Goal: Obtain resource: Download file/media

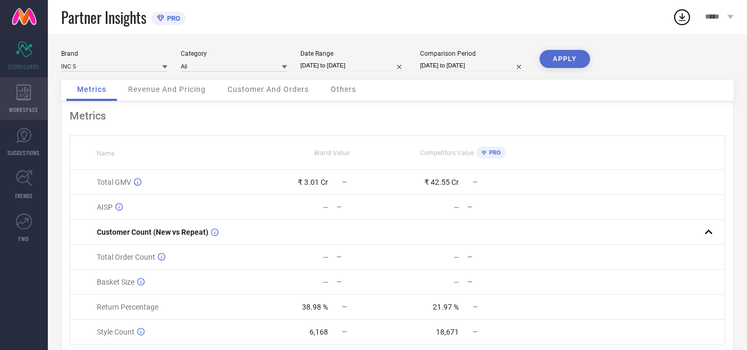
click at [41, 94] on div "WORKSPACE" at bounding box center [24, 99] width 48 height 43
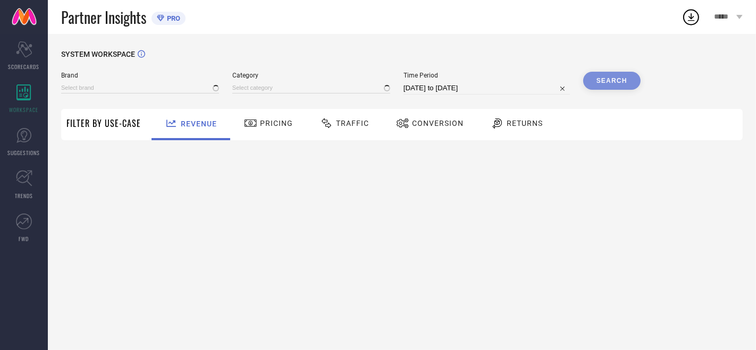
type input "ATESBER"
type input "All"
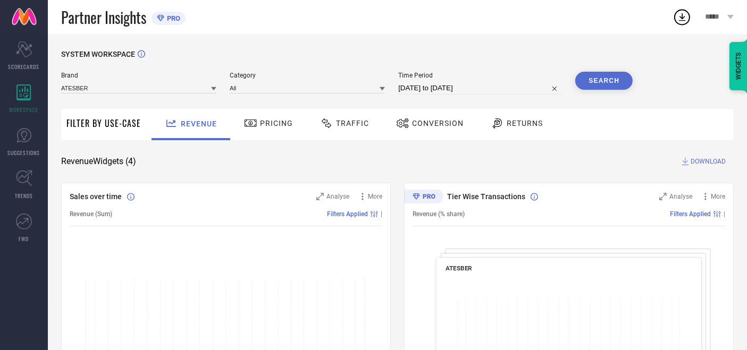
click at [102, 82] on div "ATESBER" at bounding box center [138, 87] width 155 height 11
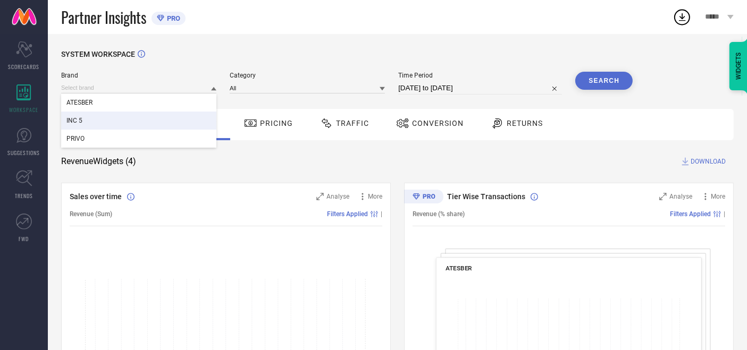
click at [78, 126] on div "INC 5" at bounding box center [138, 121] width 155 height 18
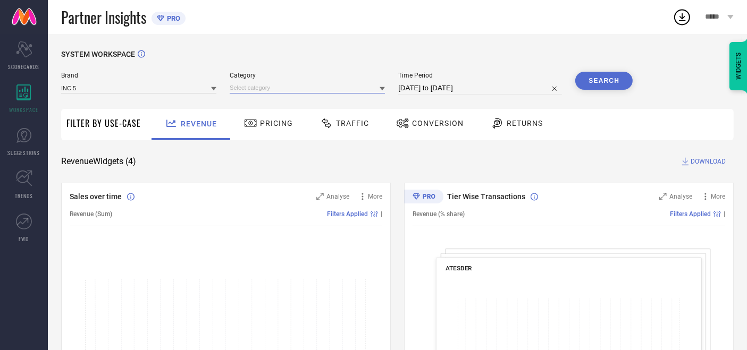
click at [245, 91] on input at bounding box center [307, 87] width 155 height 11
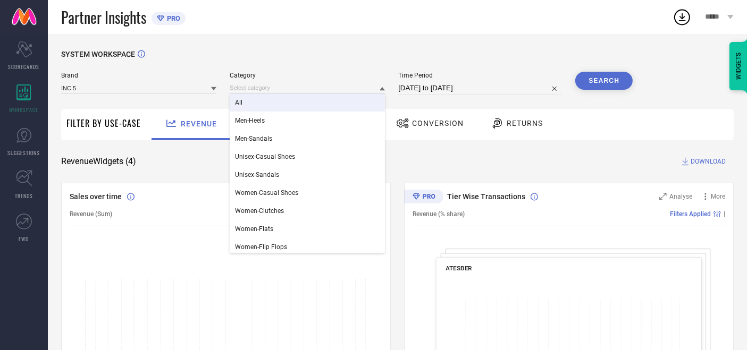
click at [245, 101] on div "All" at bounding box center [307, 103] width 155 height 18
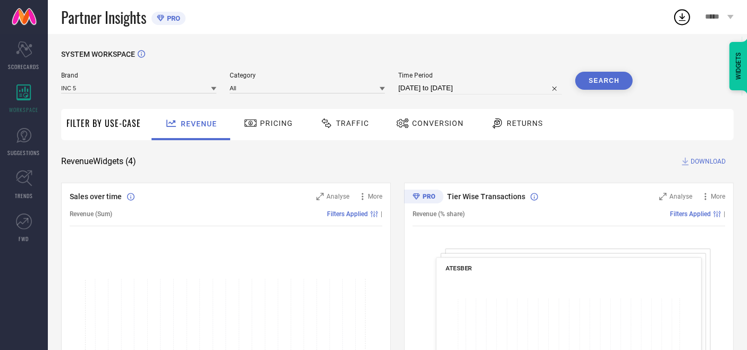
select select "8"
select select "2025"
select select "9"
select select "2025"
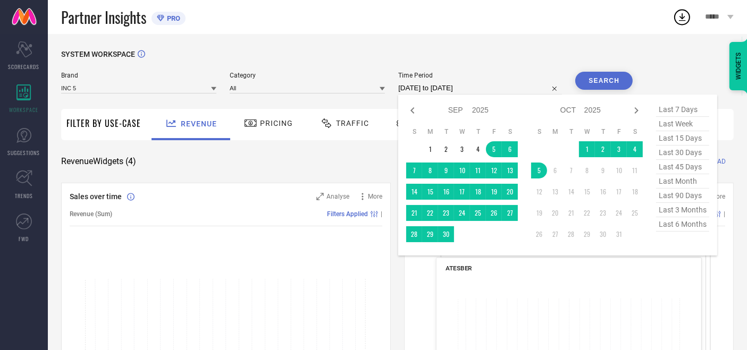
click at [406, 88] on input "[DATE] to [DATE]" at bounding box center [480, 88] width 164 height 13
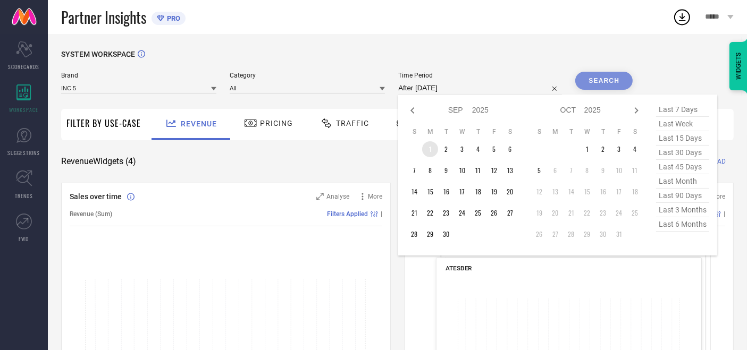
click at [425, 148] on td "1" at bounding box center [430, 149] width 16 height 16
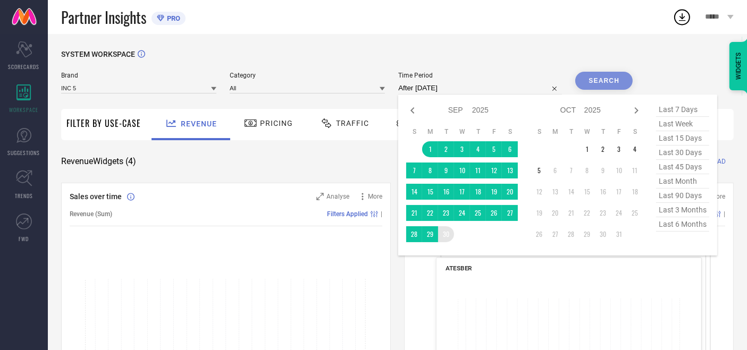
type input "[DATE] to [DATE]"
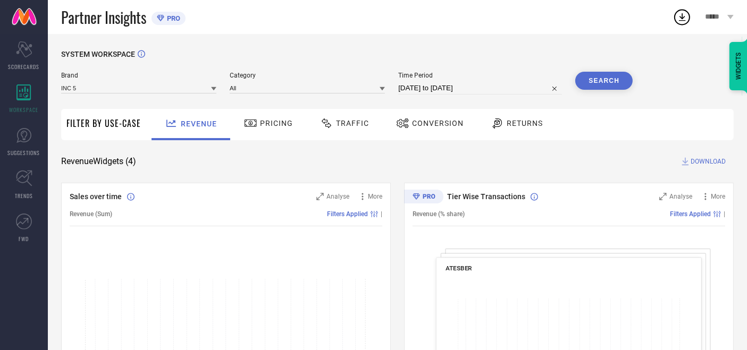
click at [600, 78] on button "Search" at bounding box center [603, 81] width 57 height 18
click at [337, 126] on span "Traffic" at bounding box center [352, 123] width 33 height 9
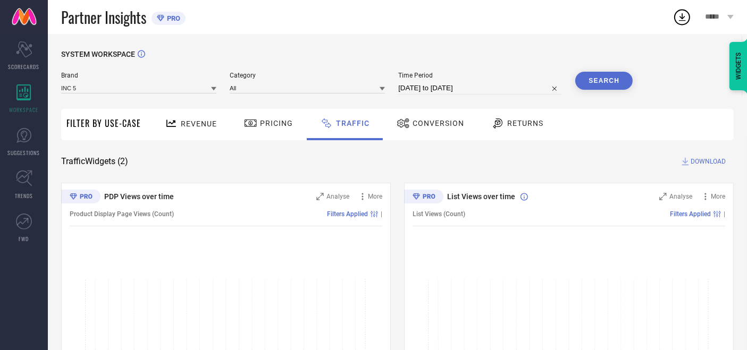
click at [712, 160] on span "DOWNLOAD" at bounding box center [708, 161] width 35 height 11
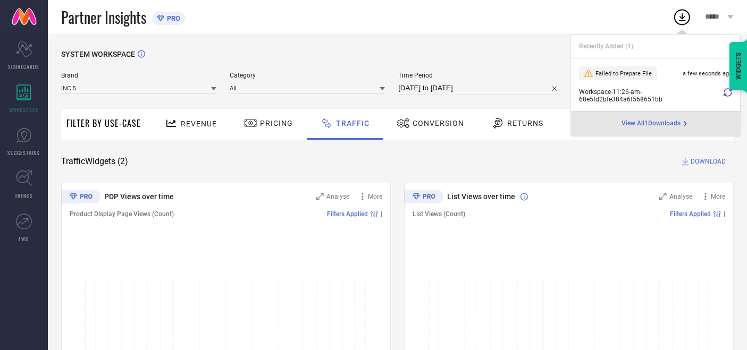
click at [727, 94] on icon at bounding box center [728, 92] width 9 height 9
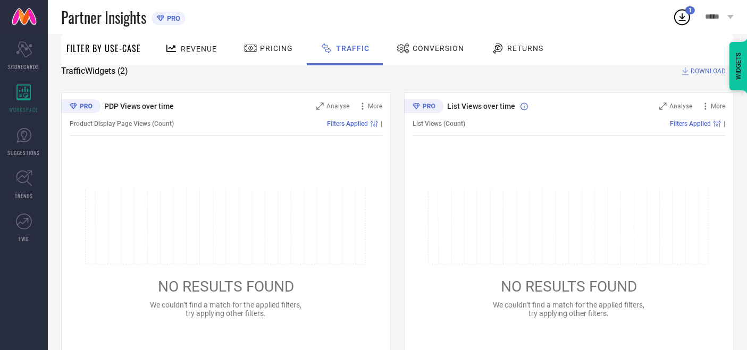
scroll to position [114, 0]
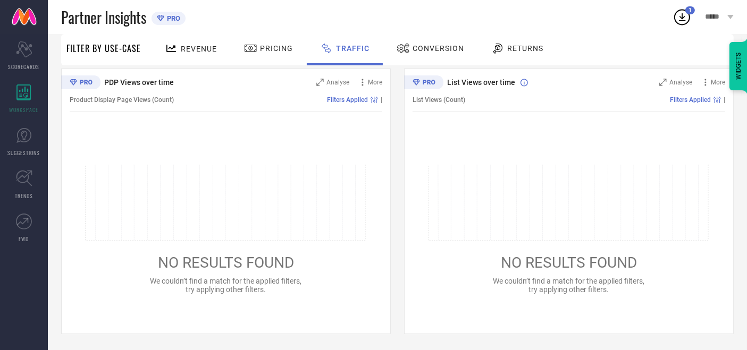
click at [683, 13] on icon at bounding box center [682, 16] width 19 height 19
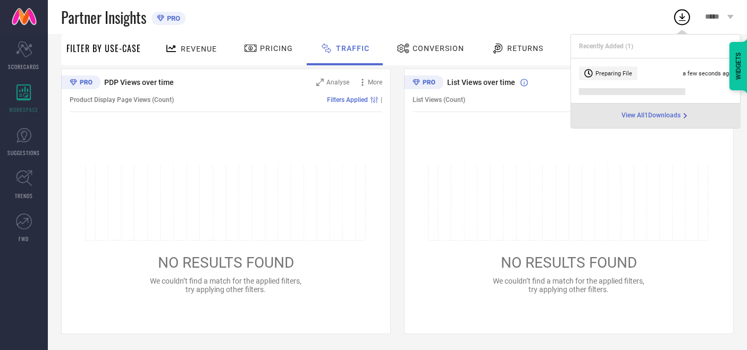
click at [652, 116] on span "View All 1 Downloads" at bounding box center [651, 116] width 59 height 9
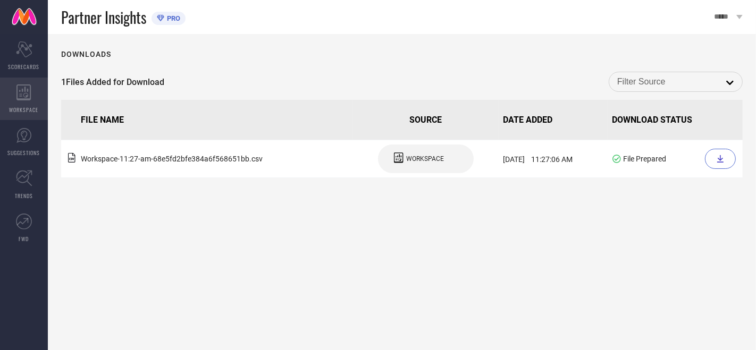
click at [24, 85] on icon at bounding box center [23, 93] width 14 height 16
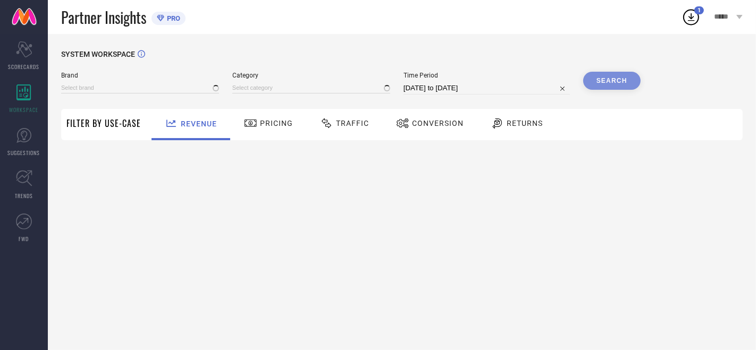
type input "ATESBER"
type input "All"
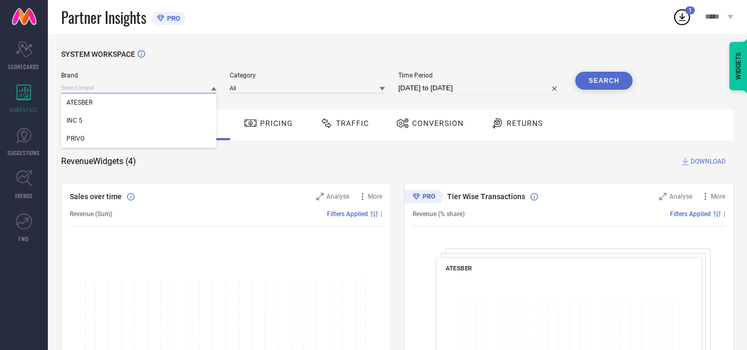
click at [103, 90] on input at bounding box center [138, 87] width 155 height 11
click at [73, 118] on span "INC 5" at bounding box center [74, 120] width 16 height 7
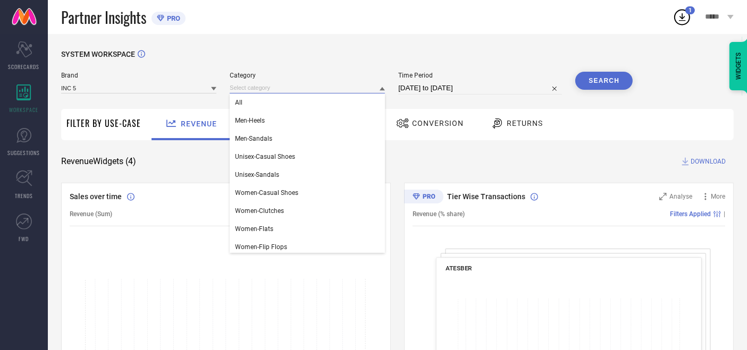
click at [245, 89] on input at bounding box center [307, 87] width 155 height 11
click at [243, 102] on div "All" at bounding box center [307, 103] width 155 height 18
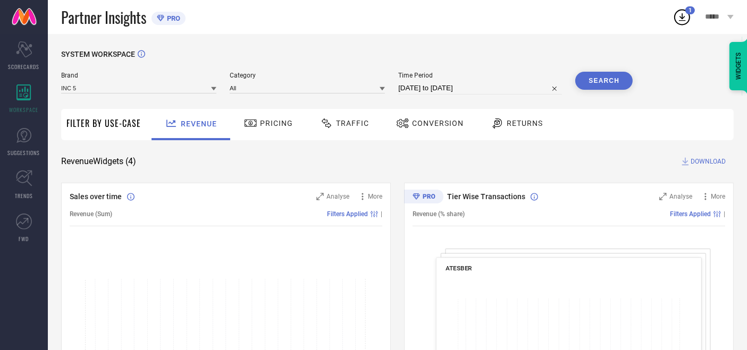
select select "8"
select select "2025"
select select "9"
select select "2025"
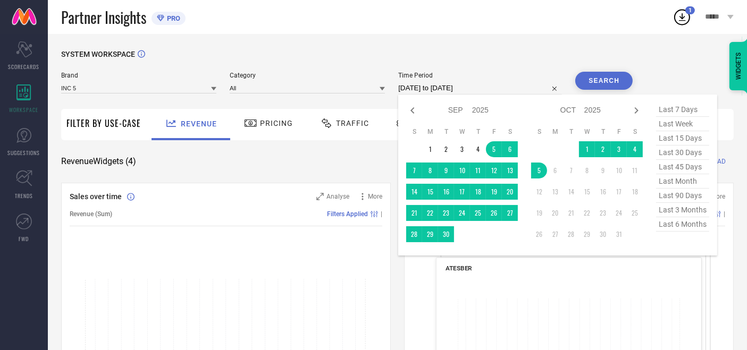
click at [414, 89] on input "[DATE] to [DATE]" at bounding box center [480, 88] width 164 height 13
click at [416, 111] on icon at bounding box center [412, 110] width 13 height 13
select select "7"
select select "2025"
select select "8"
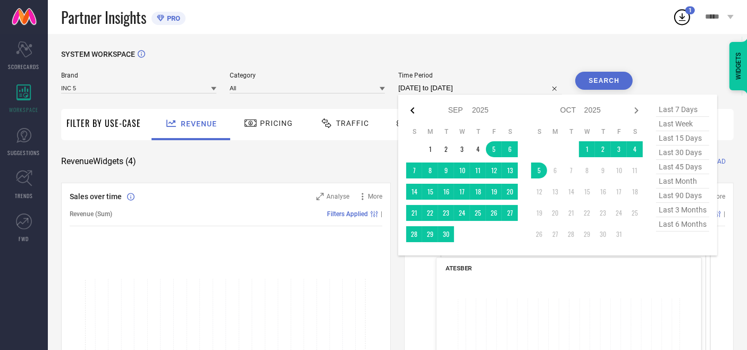
select select "2025"
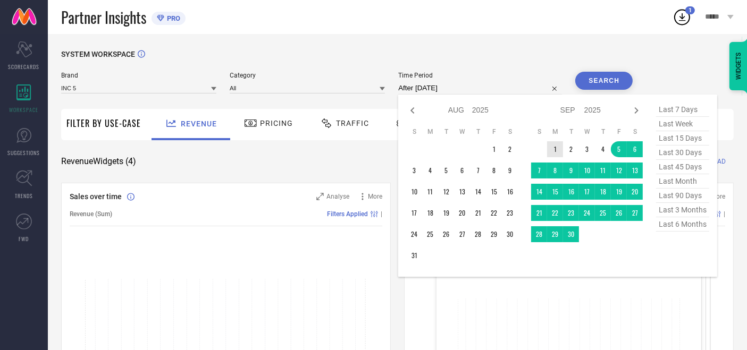
click at [559, 150] on td "1" at bounding box center [555, 149] width 16 height 16
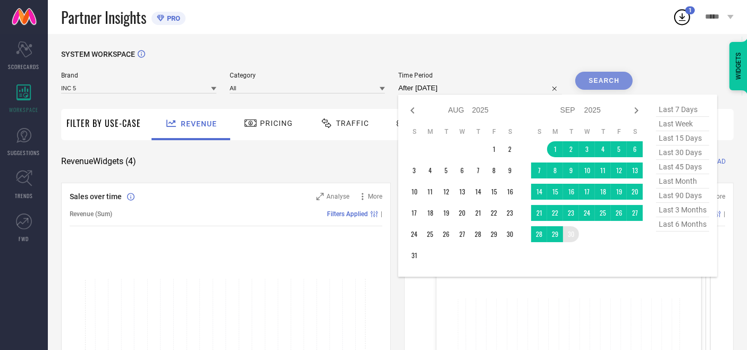
type input "[DATE] to [DATE]"
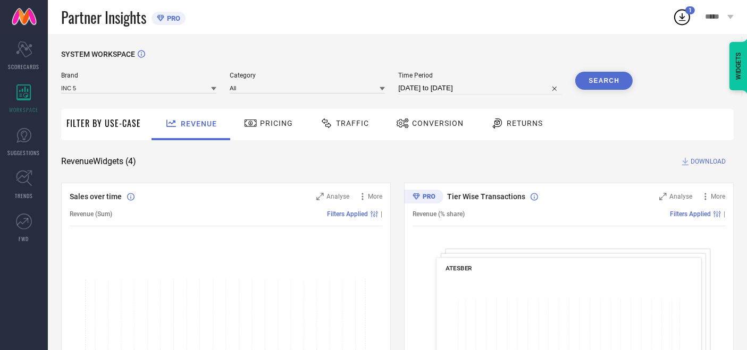
click at [593, 85] on button "Search" at bounding box center [603, 81] width 57 height 18
click at [326, 125] on icon at bounding box center [326, 123] width 13 height 13
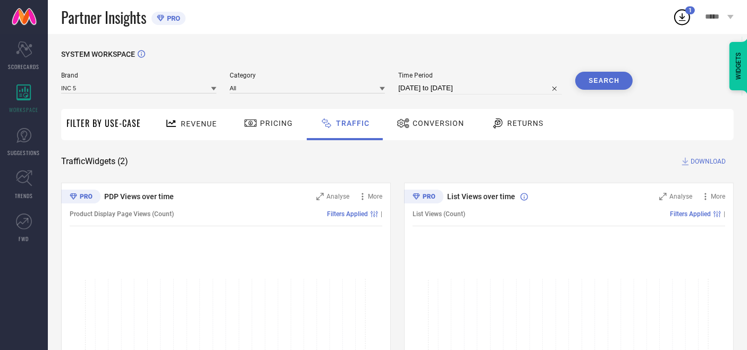
scroll to position [114, 0]
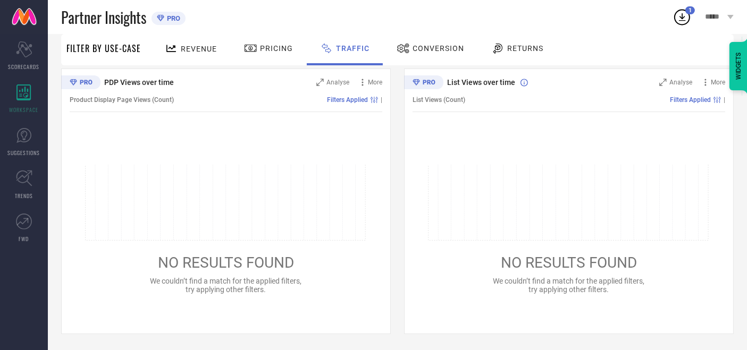
click at [251, 275] on div "NO RESULTS FOUND We couldn’t find a match for the applied filters, try applying…" at bounding box center [226, 229] width 313 height 129
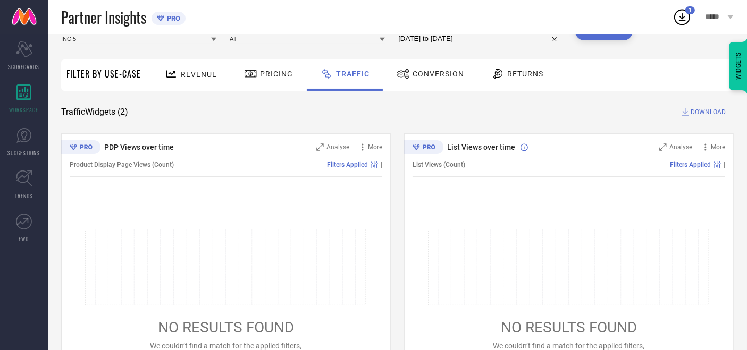
scroll to position [0, 0]
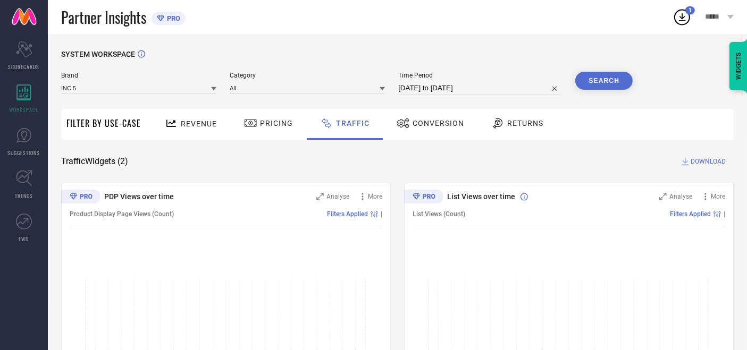
click at [426, 121] on span "Conversion" at bounding box center [439, 123] width 52 height 9
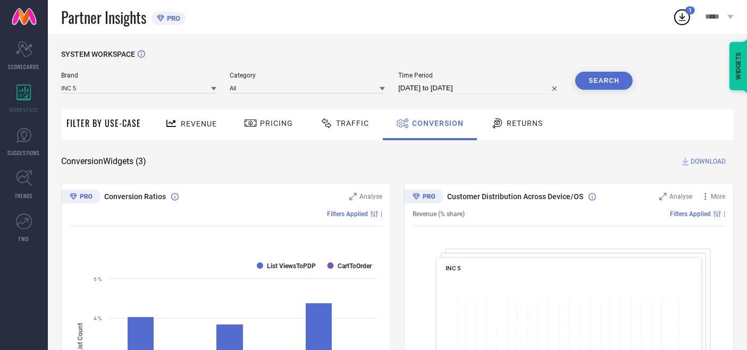
click at [345, 119] on div "Traffic" at bounding box center [344, 123] width 54 height 18
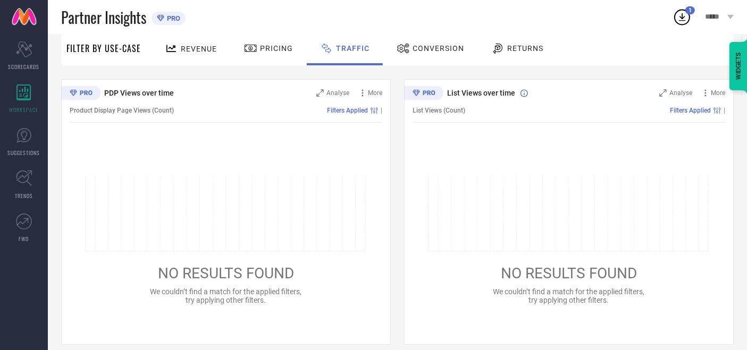
scroll to position [114, 0]
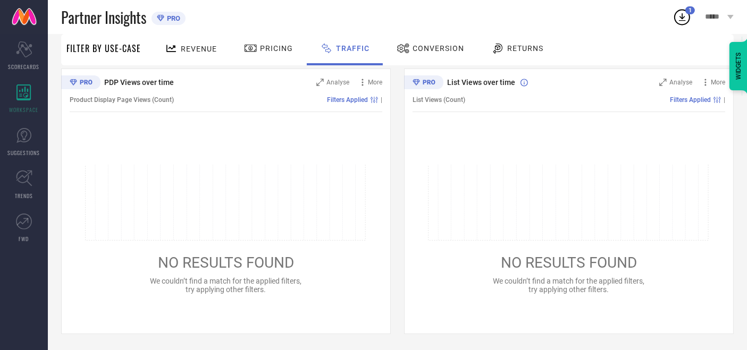
click at [230, 272] on div "NO RESULTS FOUND We couldn’t find a match for the applied filters, try applying…" at bounding box center [226, 229] width 313 height 129
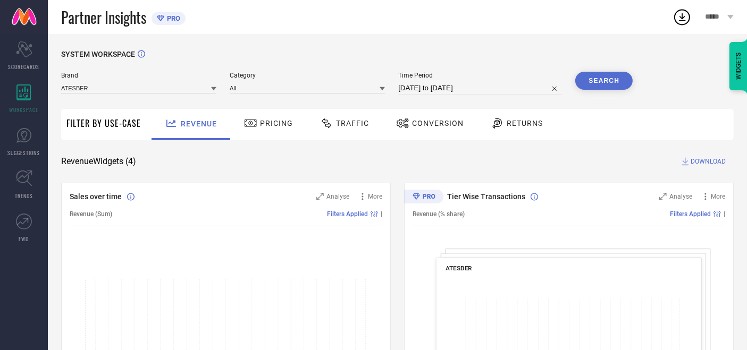
select select "8"
select select "2025"
select select "9"
select select "2025"
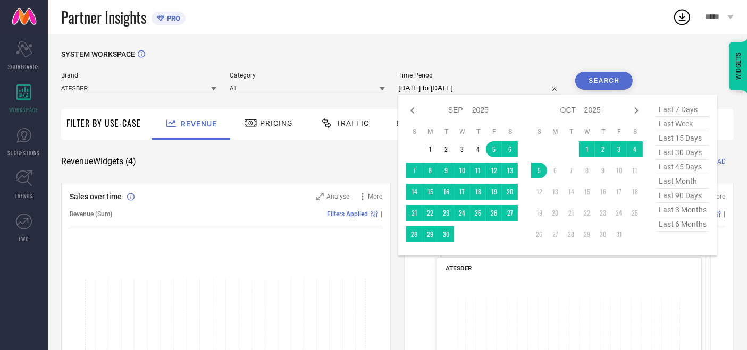
click at [414, 88] on input "[DATE] to [DATE]" at bounding box center [480, 88] width 164 height 13
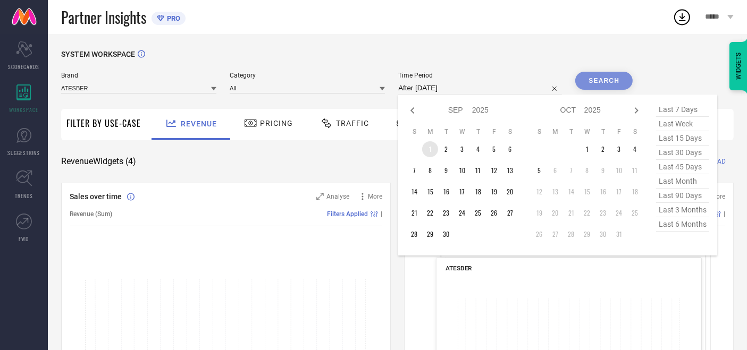
click at [432, 149] on td "1" at bounding box center [430, 149] width 16 height 16
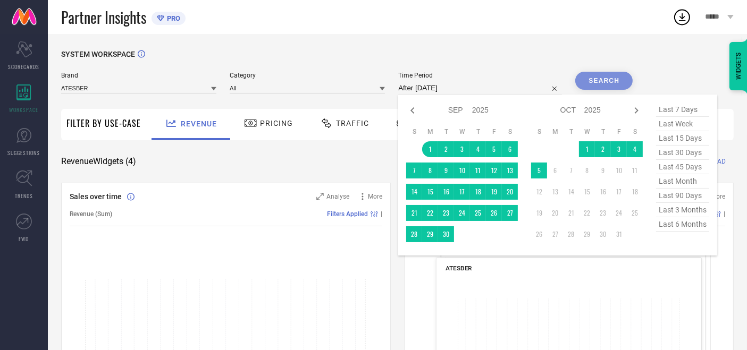
type input "[DATE] to [DATE]"
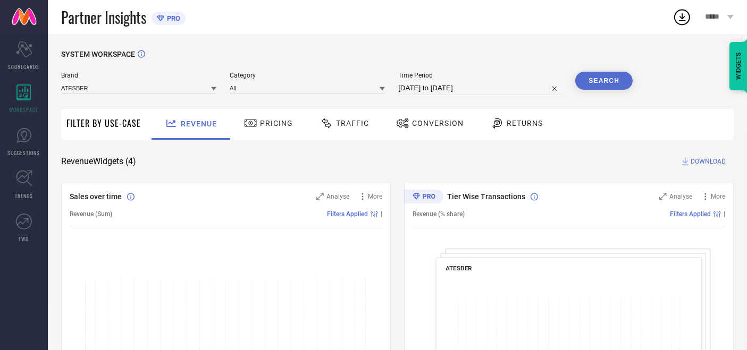
click at [585, 80] on button "Search" at bounding box center [603, 81] width 57 height 18
click at [107, 86] on input at bounding box center [138, 87] width 155 height 11
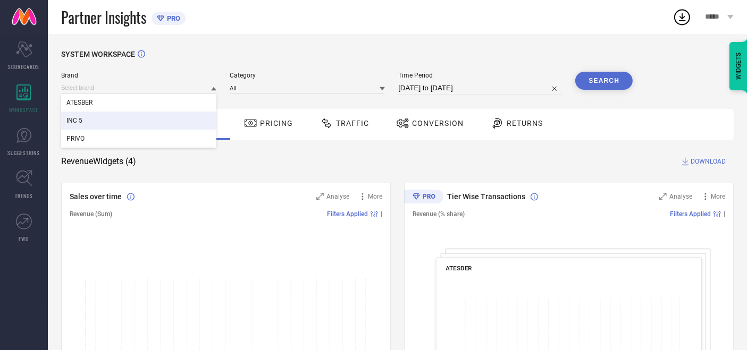
click at [86, 123] on div "INC 5" at bounding box center [138, 121] width 155 height 18
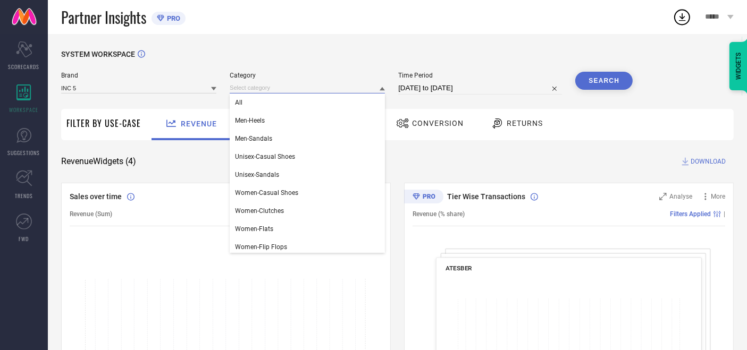
click at [238, 87] on input at bounding box center [307, 87] width 155 height 11
click at [249, 96] on div "All" at bounding box center [307, 103] width 155 height 18
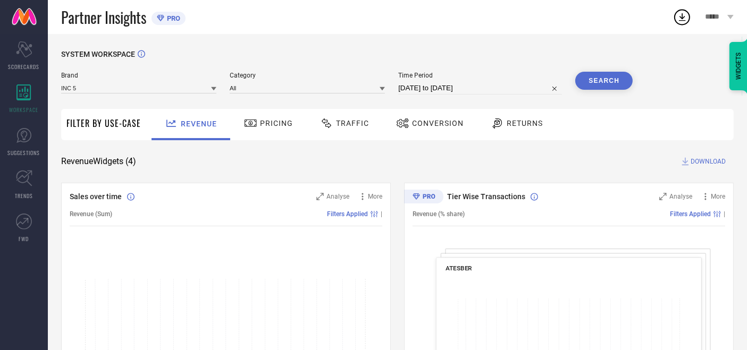
click at [585, 83] on button "Search" at bounding box center [603, 81] width 57 height 18
click at [272, 128] on span "Pricing" at bounding box center [276, 123] width 33 height 9
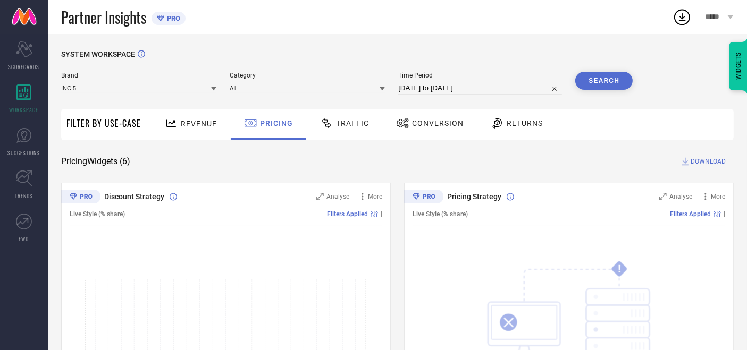
click at [352, 119] on div "Traffic" at bounding box center [344, 123] width 54 height 18
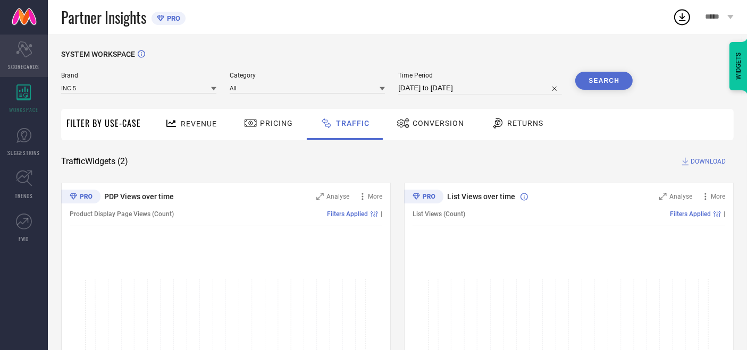
click at [21, 58] on div "Scorecard SCORECARDS" at bounding box center [24, 56] width 48 height 43
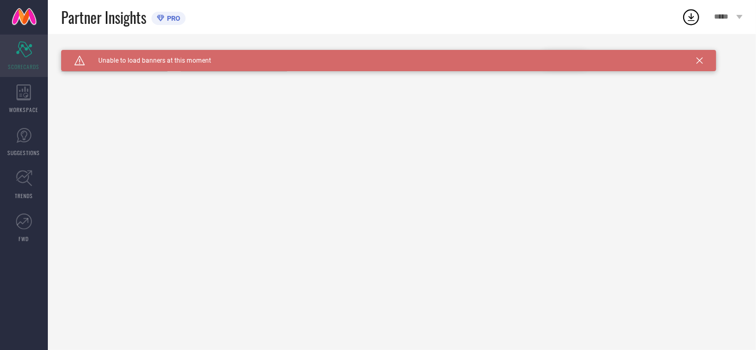
type input "All"
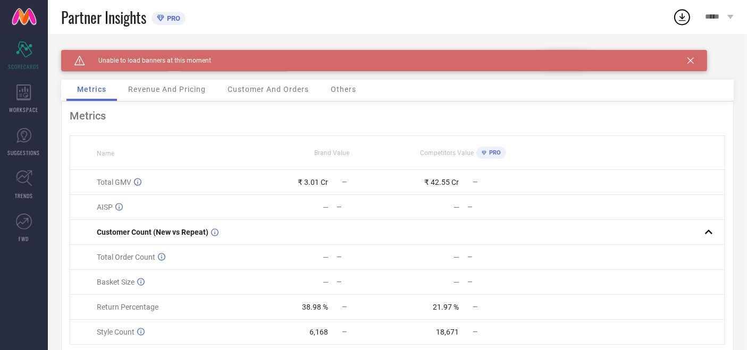
click at [178, 77] on div "Brand INC 5 Category All Date Range 01-08-2025 to 31-08-2025 Comparison Period …" at bounding box center [397, 65] width 673 height 30
click at [174, 89] on span "Revenue And Pricing" at bounding box center [167, 89] width 78 height 9
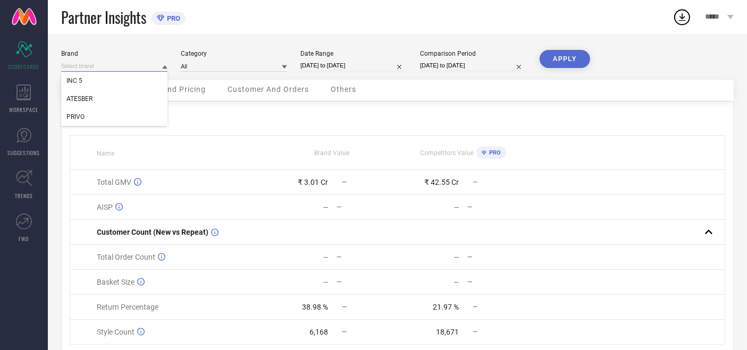
click at [138, 71] on input at bounding box center [114, 66] width 106 height 11
click at [190, 113] on div "Metrics" at bounding box center [398, 116] width 656 height 13
click at [156, 95] on div "Revenue And Pricing" at bounding box center [167, 90] width 99 height 21
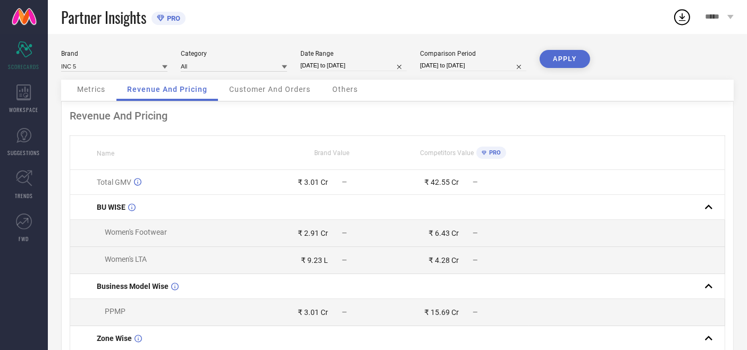
click at [234, 91] on span "Customer And Orders" at bounding box center [269, 89] width 81 height 9
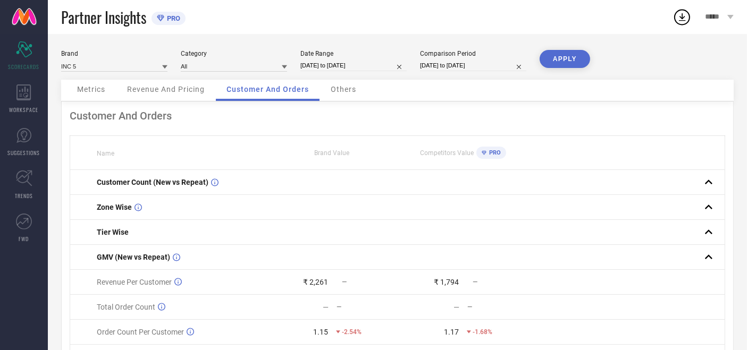
click at [340, 90] on span "Others" at bounding box center [344, 89] width 26 height 9
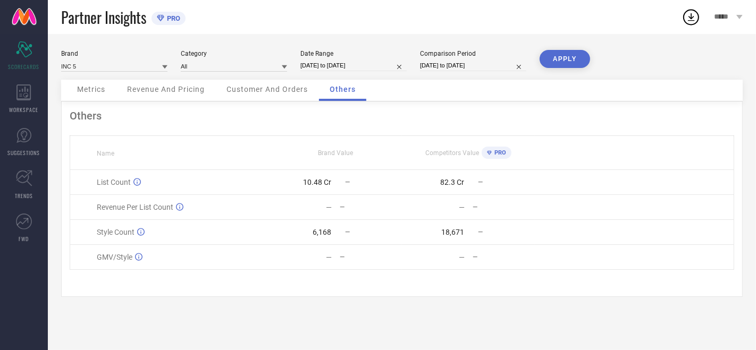
click at [103, 86] on span "Metrics" at bounding box center [91, 89] width 28 height 9
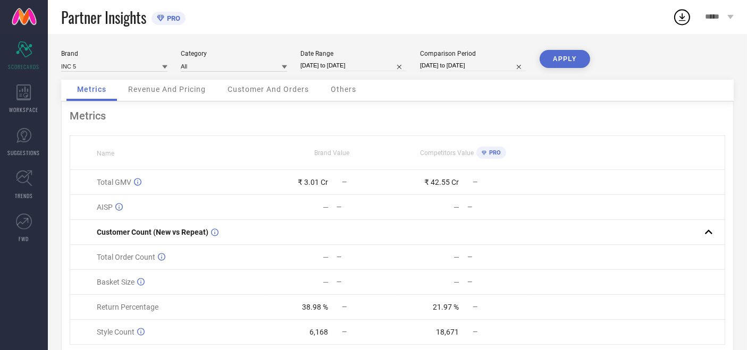
click at [178, 89] on span "Revenue And Pricing" at bounding box center [167, 89] width 78 height 9
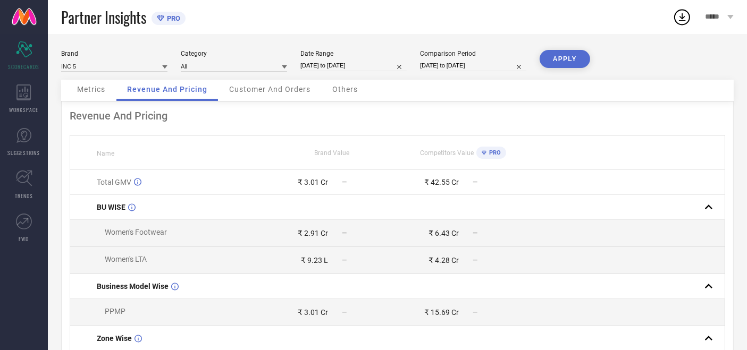
click at [268, 97] on div "Customer And Orders" at bounding box center [270, 90] width 103 height 21
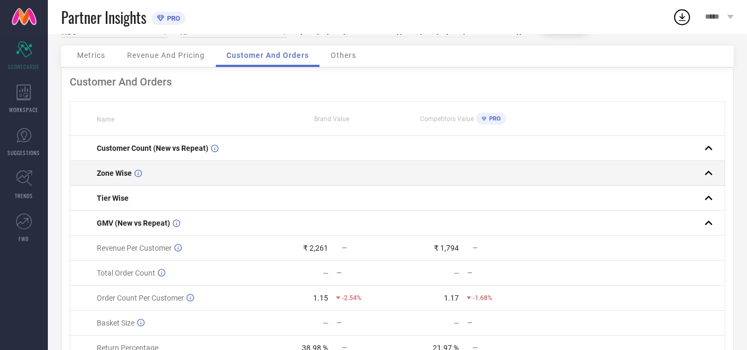
scroll to position [59, 0]
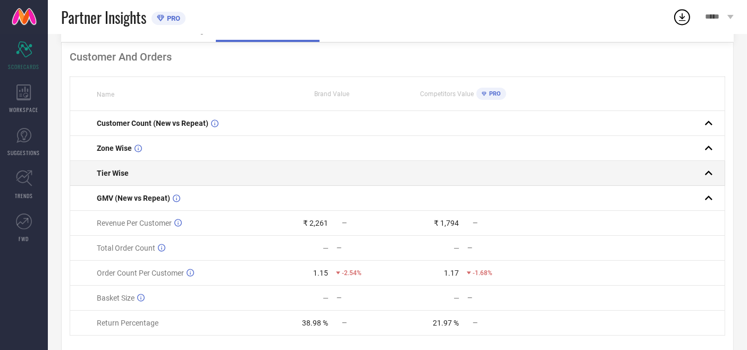
click at [121, 165] on td "Tier Wise" at bounding box center [168, 173] width 197 height 25
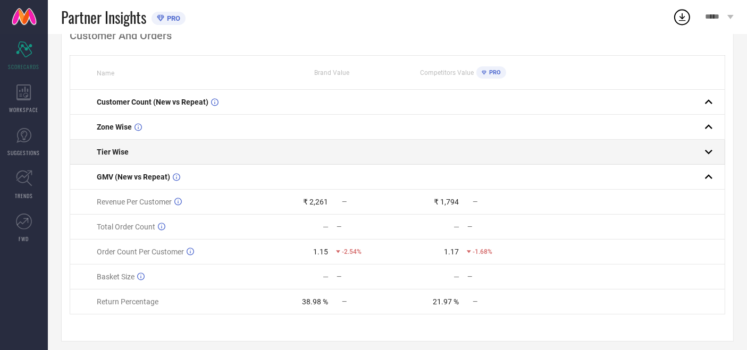
scroll to position [91, 0]
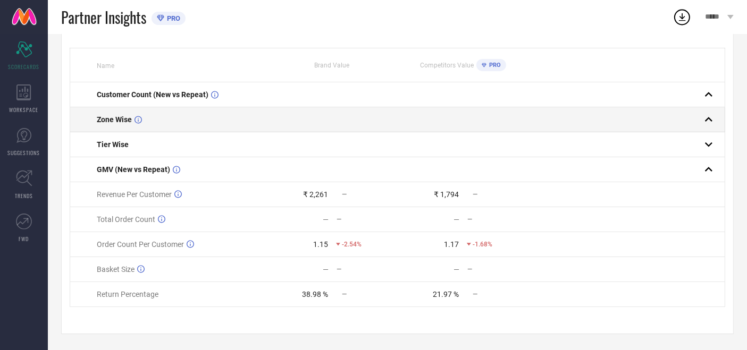
click at [162, 121] on div "Zone Wise" at bounding box center [181, 119] width 169 height 9
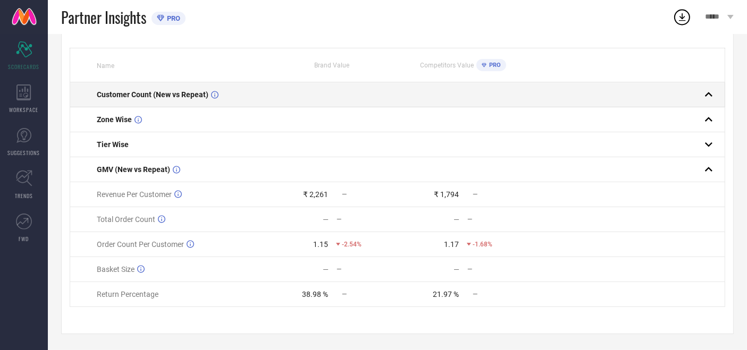
click at [245, 93] on div "Customer Count (New vs Repeat)" at bounding box center [181, 94] width 169 height 9
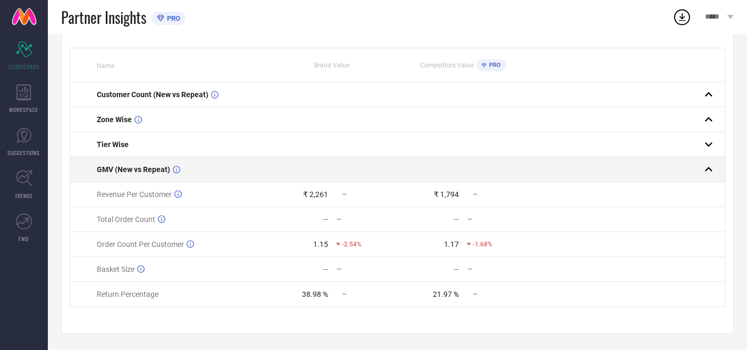
scroll to position [0, 0]
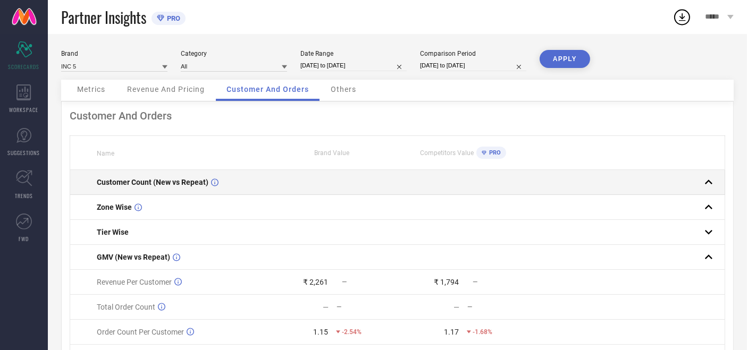
click at [705, 185] on rect at bounding box center [708, 182] width 15 height 15
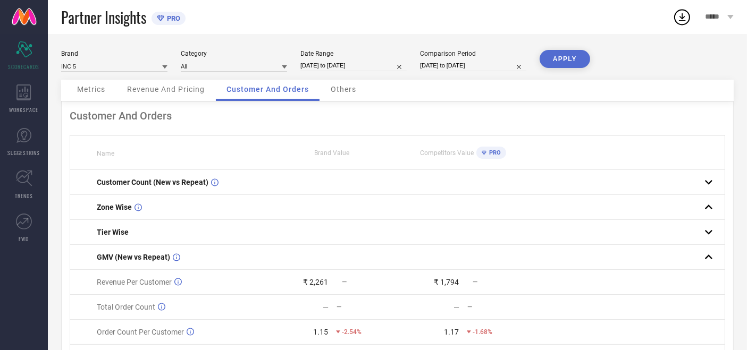
click at [568, 62] on button "APPLY" at bounding box center [565, 59] width 51 height 18
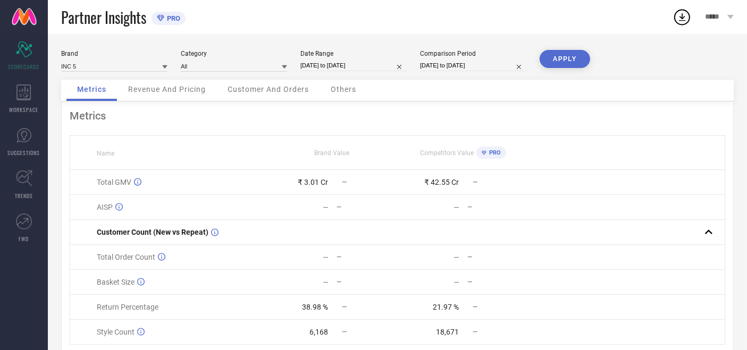
select select "7"
select select "2025"
select select "8"
select select "2025"
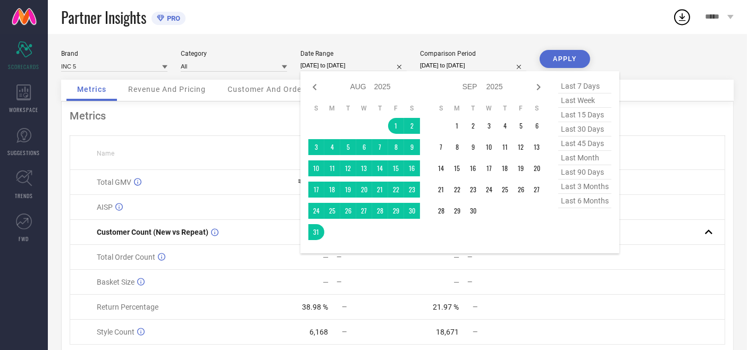
click at [338, 64] on input "[DATE] to [DATE]" at bounding box center [353, 65] width 106 height 11
click at [457, 121] on td "1" at bounding box center [457, 126] width 16 height 16
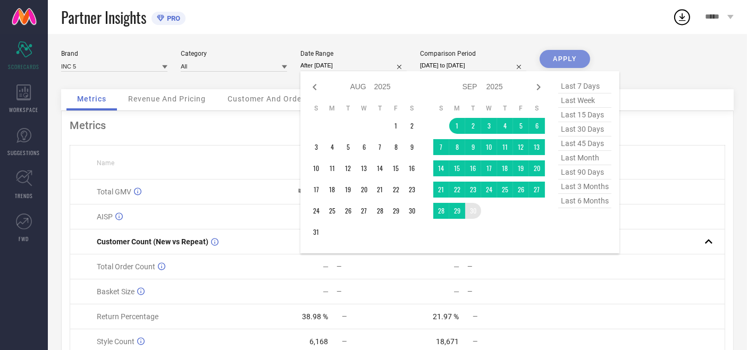
type input "[DATE] to [DATE]"
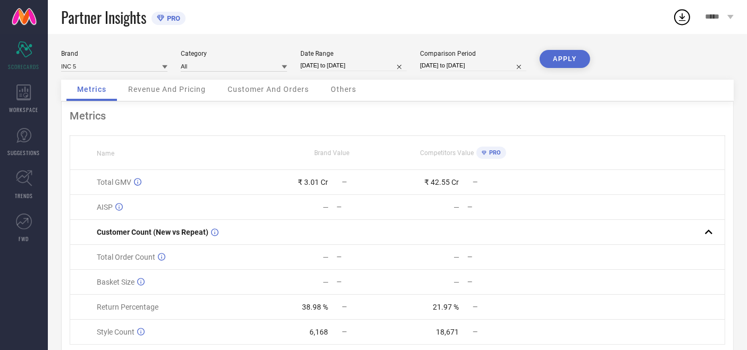
click at [576, 58] on button "APPLY" at bounding box center [565, 59] width 51 height 18
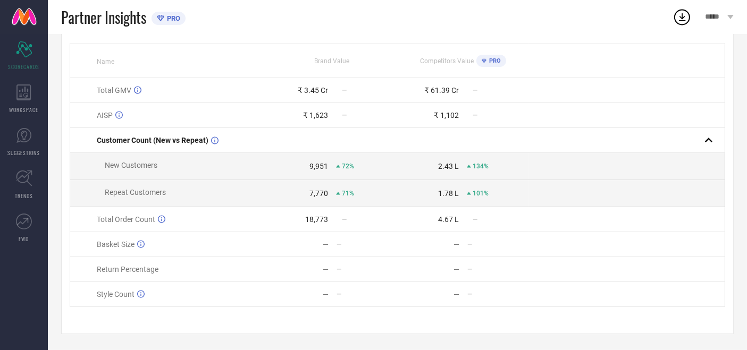
scroll to position [96, 0]
click at [318, 165] on div "9,951" at bounding box center [318, 166] width 19 height 9
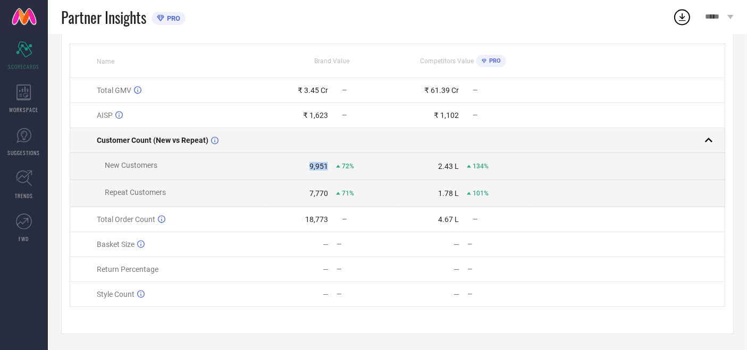
scroll to position [0, 0]
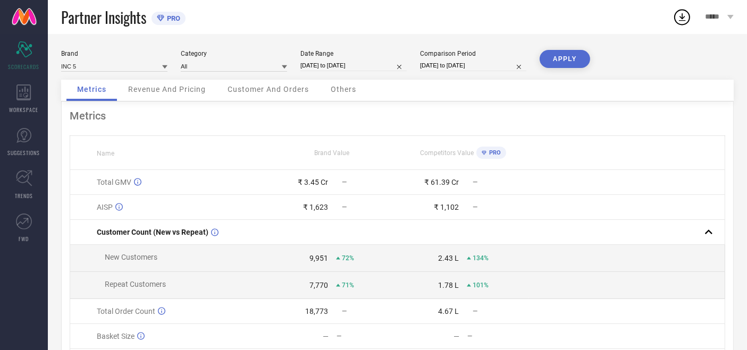
click at [252, 97] on div "Customer And Orders" at bounding box center [268, 90] width 103 height 21
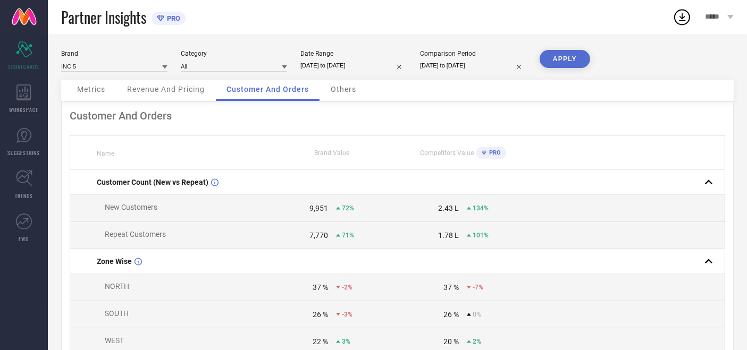
click at [159, 89] on span "Revenue And Pricing" at bounding box center [166, 89] width 78 height 9
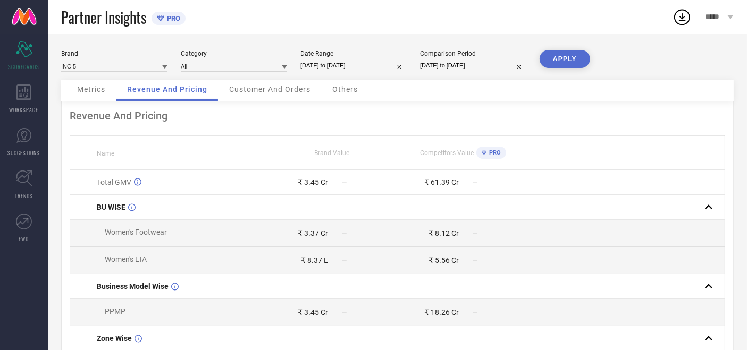
click at [98, 89] on span "Metrics" at bounding box center [91, 89] width 28 height 9
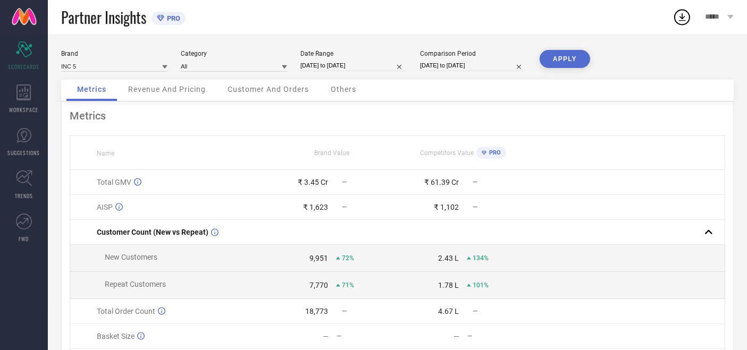
click at [254, 96] on div "Customer And Orders" at bounding box center [268, 90] width 103 height 21
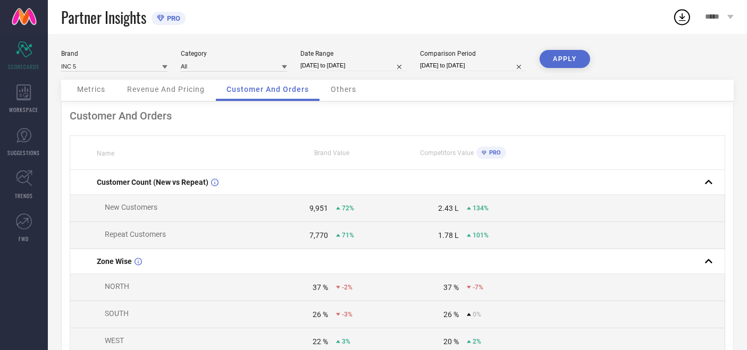
click at [194, 91] on span "Revenue And Pricing" at bounding box center [166, 89] width 78 height 9
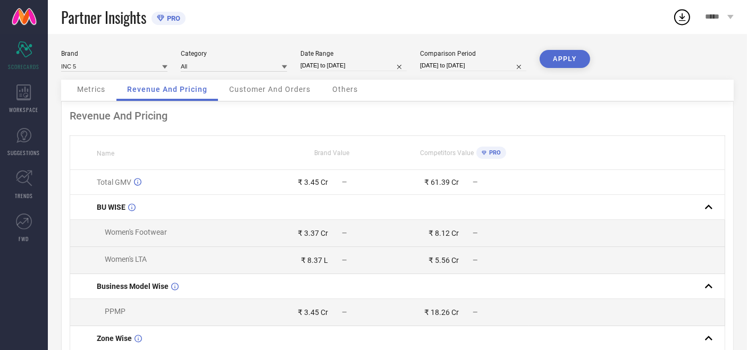
click at [251, 91] on span "Customer And Orders" at bounding box center [269, 89] width 81 height 9
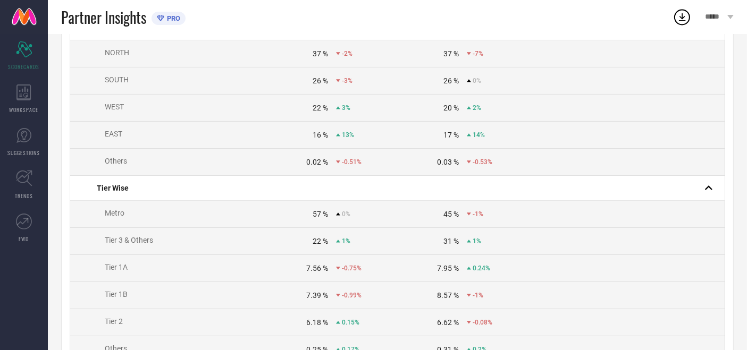
scroll to position [295, 0]
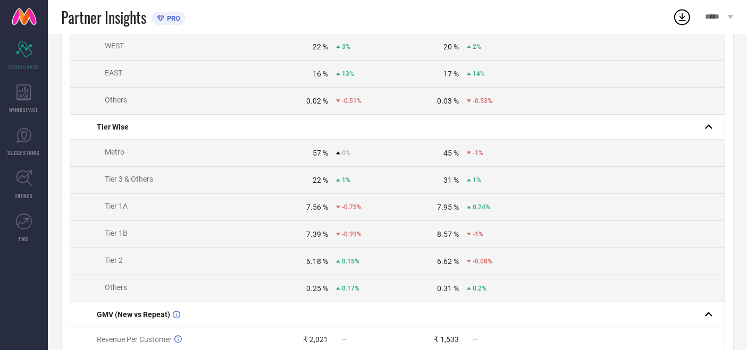
click at [298, 94] on td "0.02 % -0.51%" at bounding box center [331, 101] width 131 height 27
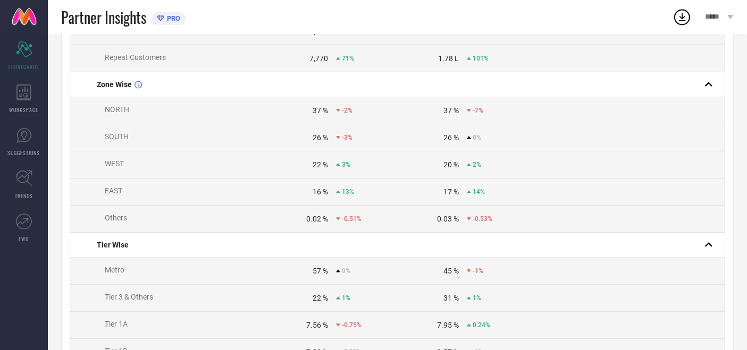
scroll to position [59, 0]
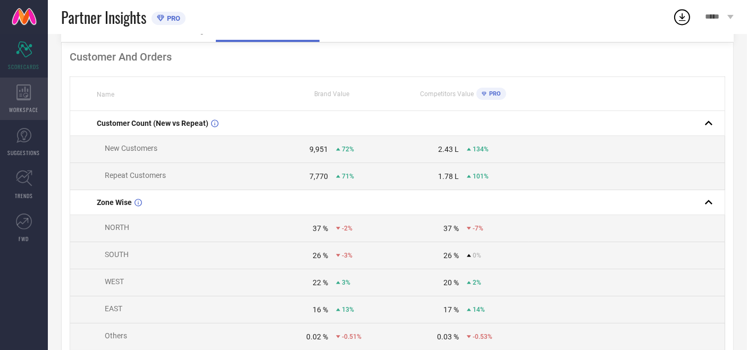
click at [33, 104] on div "WORKSPACE" at bounding box center [24, 99] width 48 height 43
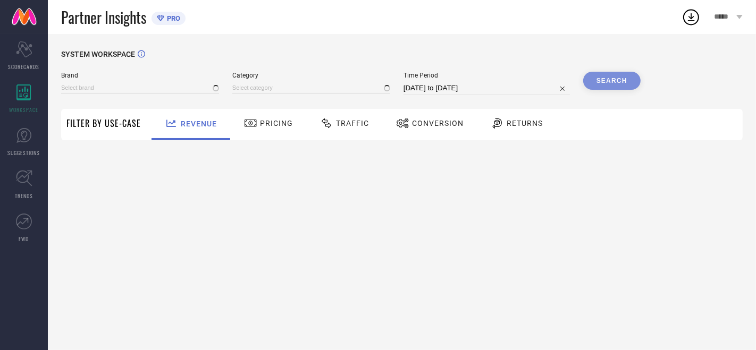
type input "ATESBER"
type input "All"
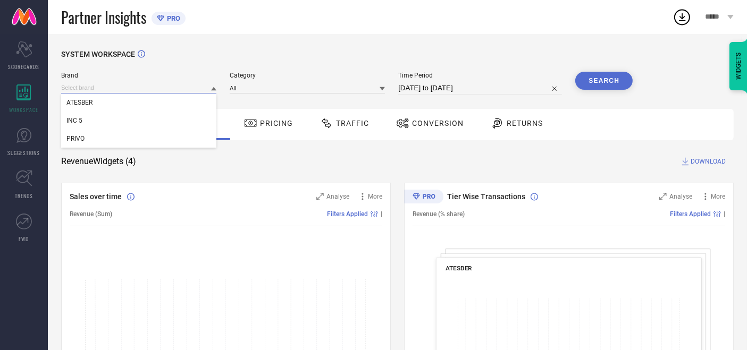
click at [126, 84] on input at bounding box center [138, 87] width 155 height 11
click at [107, 114] on div "INC 5" at bounding box center [138, 121] width 155 height 18
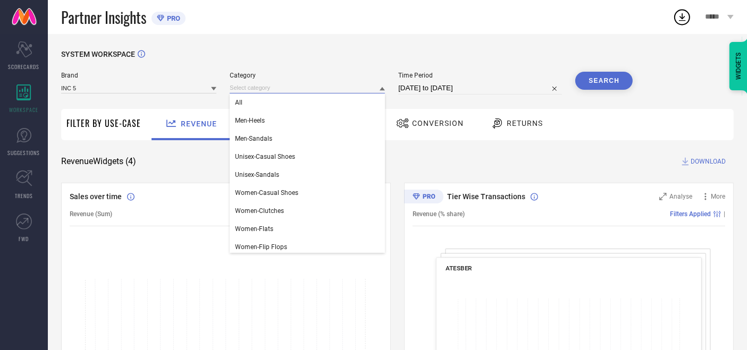
click at [253, 84] on input at bounding box center [307, 87] width 155 height 11
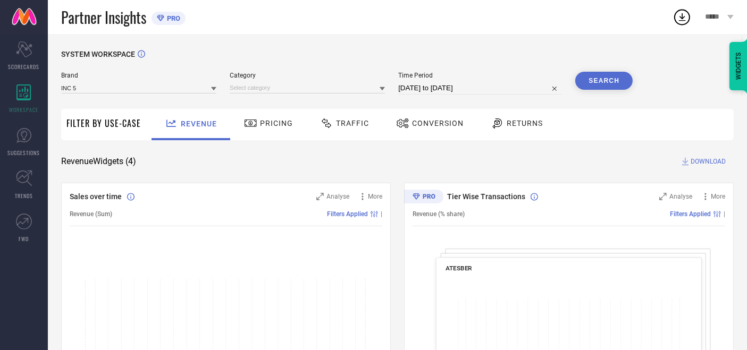
click at [256, 95] on div "Category" at bounding box center [307, 83] width 155 height 23
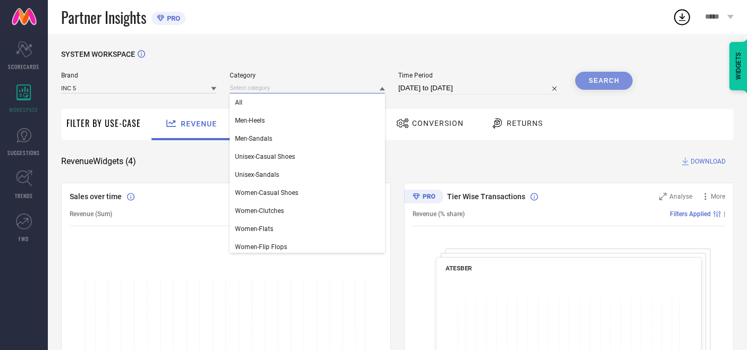
click at [266, 89] on input at bounding box center [307, 87] width 155 height 11
click at [258, 95] on div "All" at bounding box center [307, 103] width 155 height 18
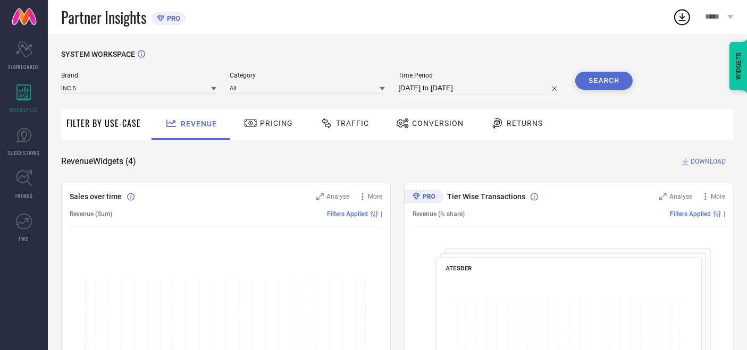
select select "8"
select select "2025"
select select "9"
select select "2025"
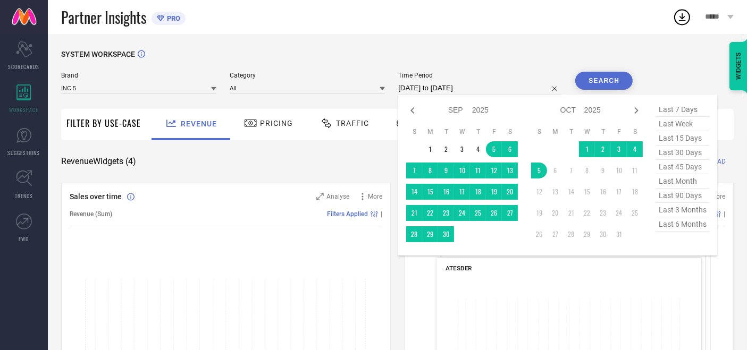
click at [409, 85] on input "[DATE] to [DATE]" at bounding box center [480, 88] width 164 height 13
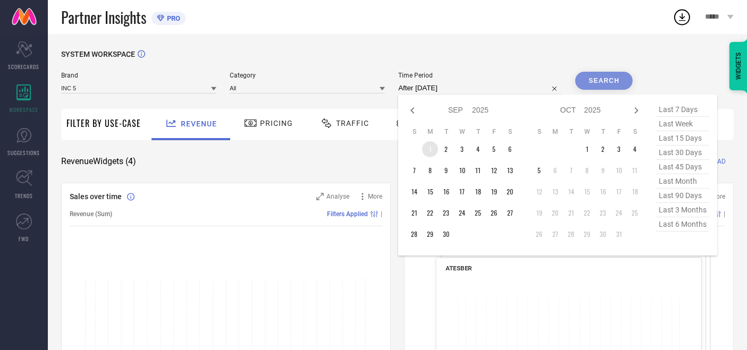
click at [430, 144] on td "1" at bounding box center [430, 149] width 16 height 16
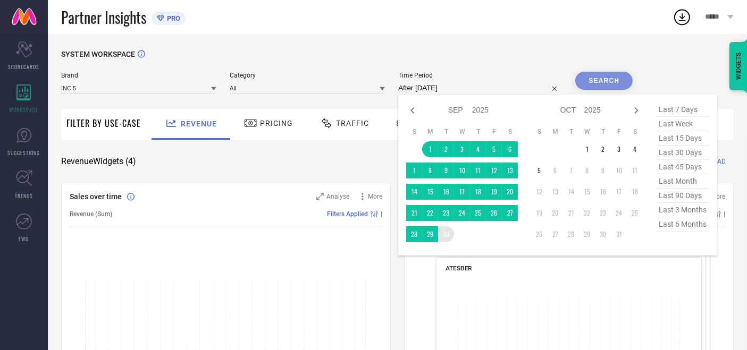
type input "[DATE] to [DATE]"
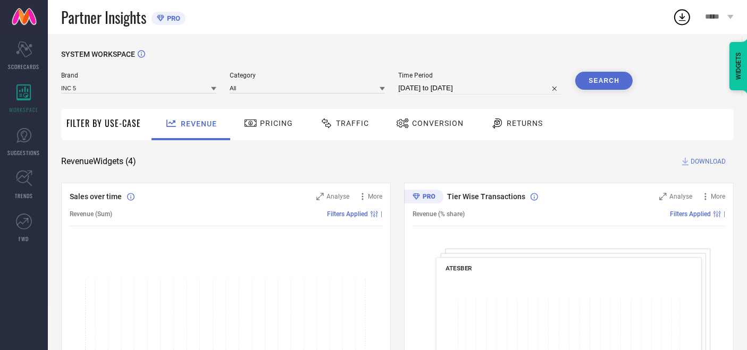
click at [596, 82] on button "Search" at bounding box center [603, 81] width 57 height 18
click at [357, 123] on span "Traffic" at bounding box center [352, 123] width 33 height 9
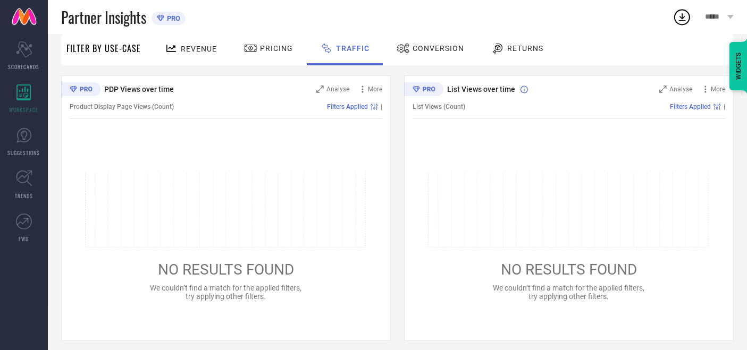
scroll to position [114, 0]
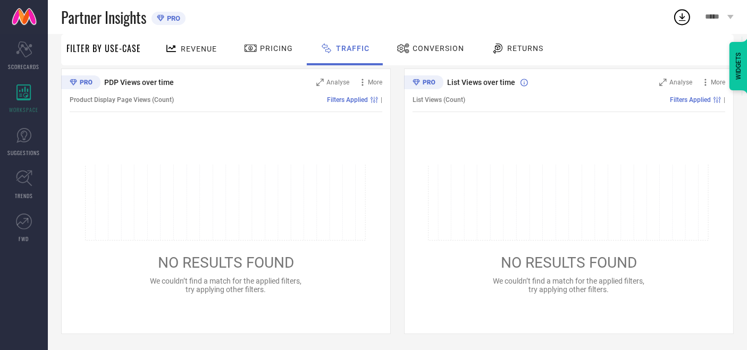
click at [198, 259] on span "NO RESULTS FOUND" at bounding box center [226, 263] width 136 height 18
click at [346, 174] on icon at bounding box center [225, 203] width 281 height 76
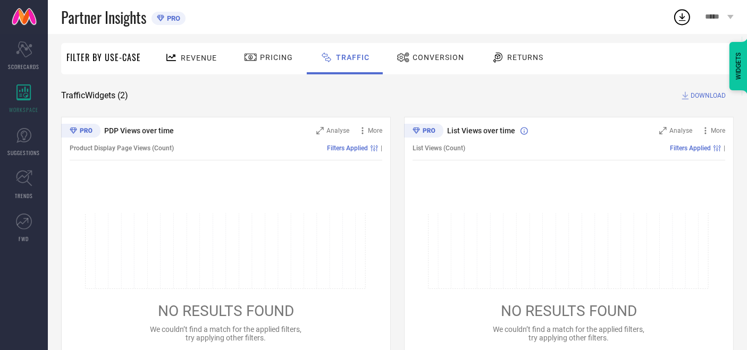
scroll to position [0, 0]
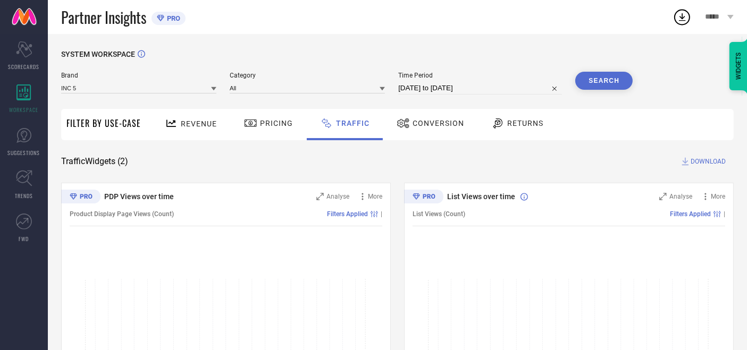
click at [112, 162] on span "Traffic Widgets ( 2 )" at bounding box center [94, 161] width 67 height 11
click at [444, 123] on span "Conversion" at bounding box center [439, 123] width 52 height 9
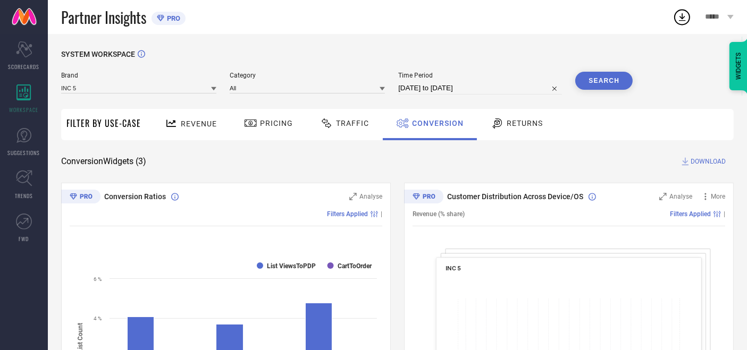
click at [693, 163] on span "DOWNLOAD" at bounding box center [708, 161] width 35 height 11
click at [681, 14] on icon at bounding box center [682, 16] width 19 height 19
click at [700, 164] on span "DOWNLOAD" at bounding box center [708, 161] width 35 height 11
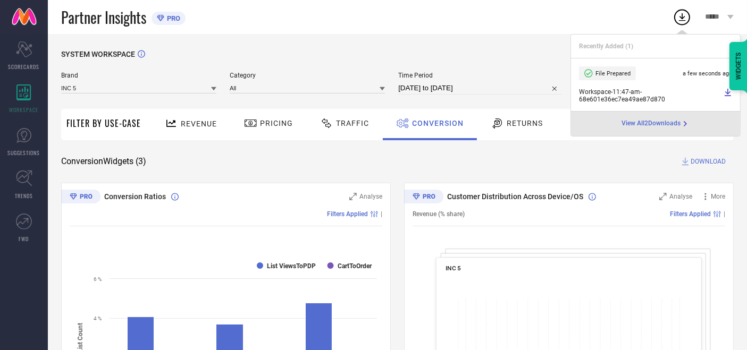
click at [729, 91] on icon at bounding box center [728, 92] width 9 height 9
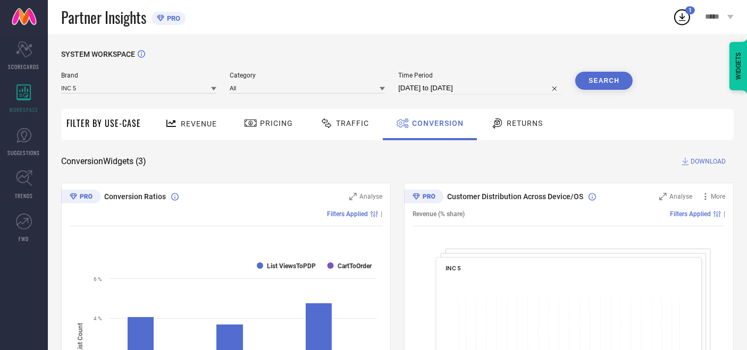
click at [676, 23] on icon at bounding box center [682, 16] width 19 height 19
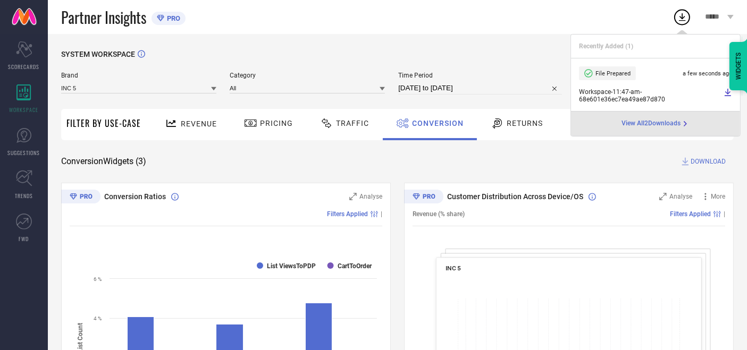
click at [651, 125] on span "View All 2 Downloads" at bounding box center [651, 124] width 59 height 9
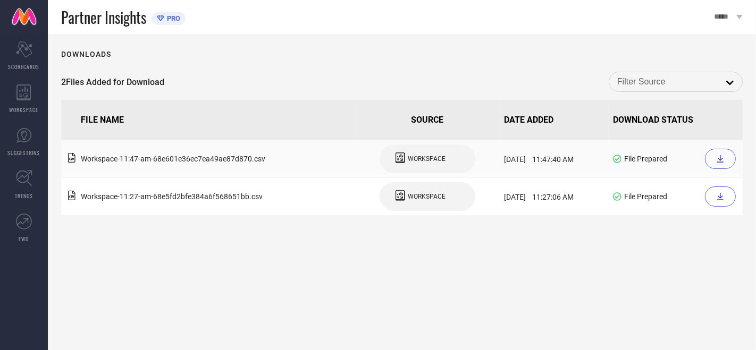
click at [731, 156] on div at bounding box center [720, 159] width 31 height 20
click at [43, 91] on div "WORKSPACE" at bounding box center [24, 99] width 48 height 43
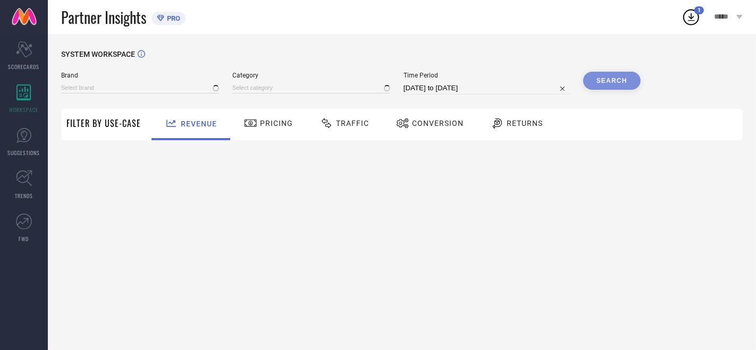
type input "ATESBER"
type input "All"
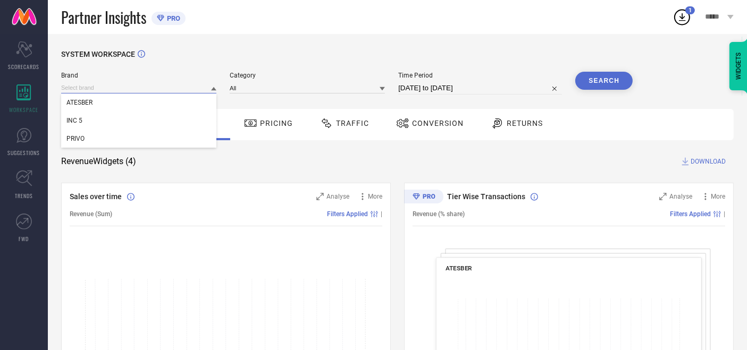
click at [93, 89] on input at bounding box center [138, 87] width 155 height 11
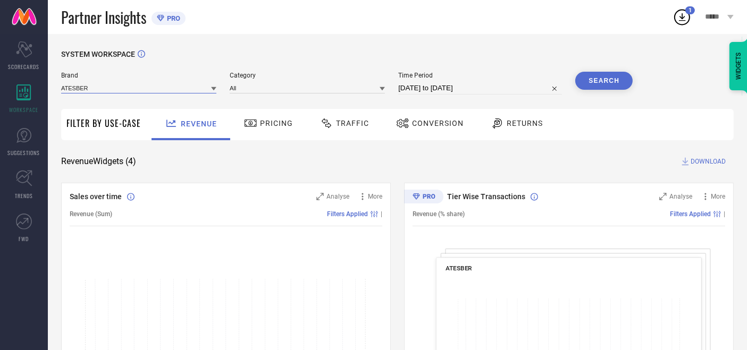
click at [80, 93] on input at bounding box center [138, 87] width 155 height 11
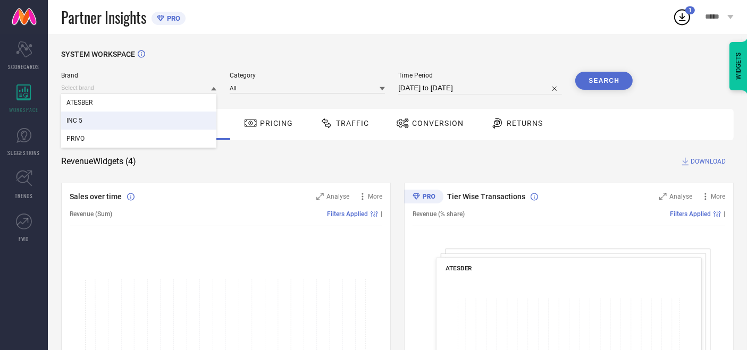
click at [68, 118] on span "INC 5" at bounding box center [74, 120] width 16 height 7
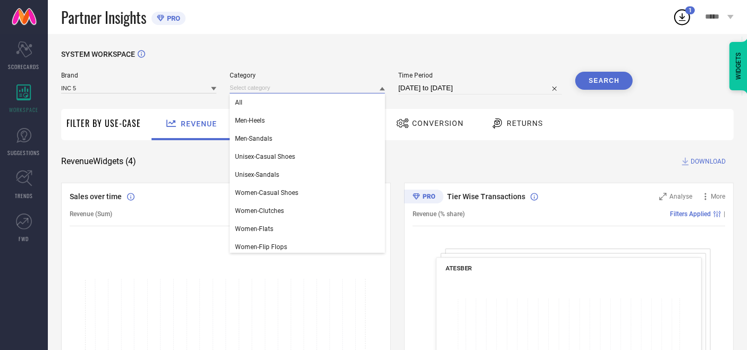
click at [237, 87] on input at bounding box center [307, 87] width 155 height 11
click at [237, 99] on div "All" at bounding box center [307, 103] width 155 height 18
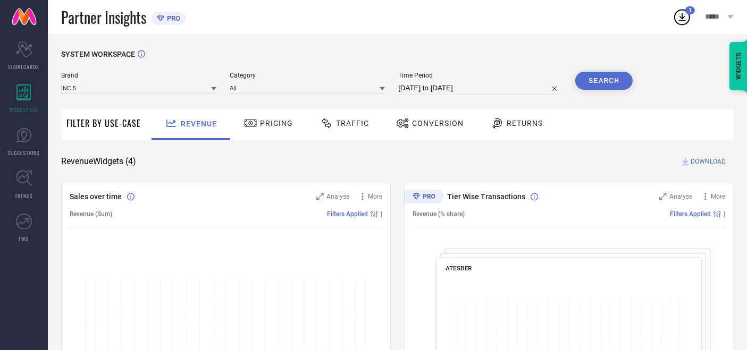
select select "8"
select select "2025"
select select "9"
select select "2025"
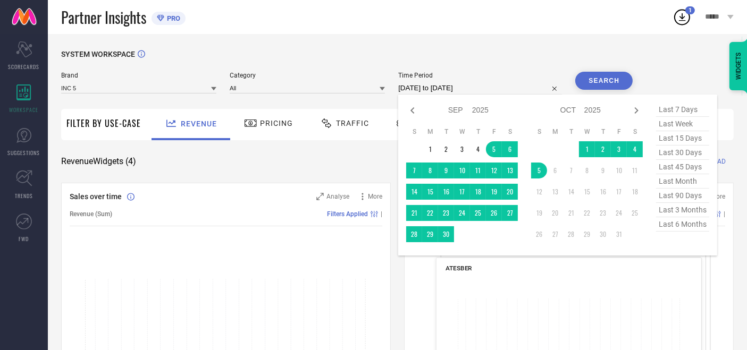
click at [421, 94] on input "[DATE] to [DATE]" at bounding box center [480, 88] width 164 height 13
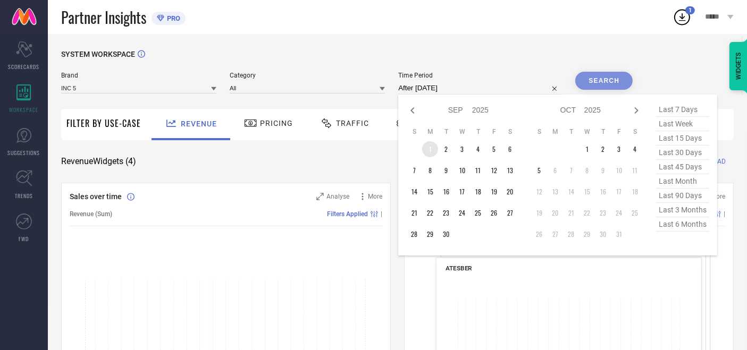
click at [427, 152] on td "1" at bounding box center [430, 149] width 16 height 16
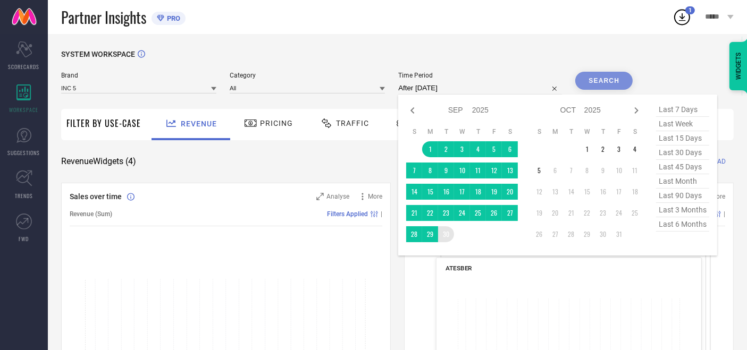
type input "[DATE] to [DATE]"
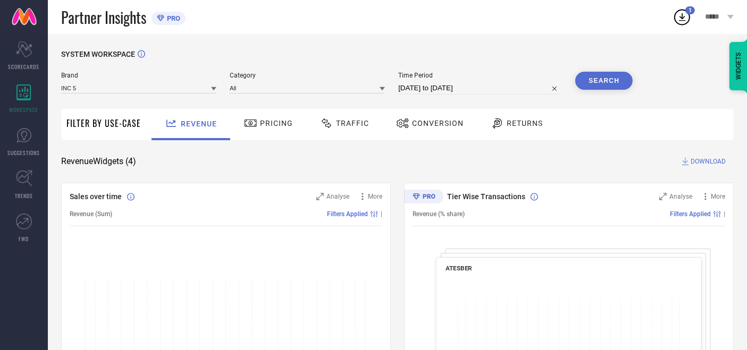
click at [603, 85] on button "Search" at bounding box center [603, 81] width 57 height 18
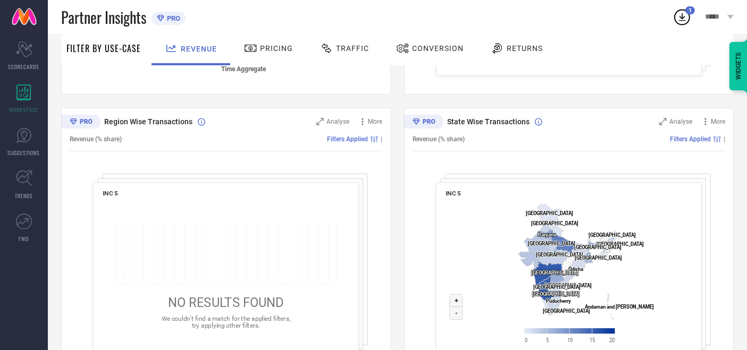
scroll to position [393, 0]
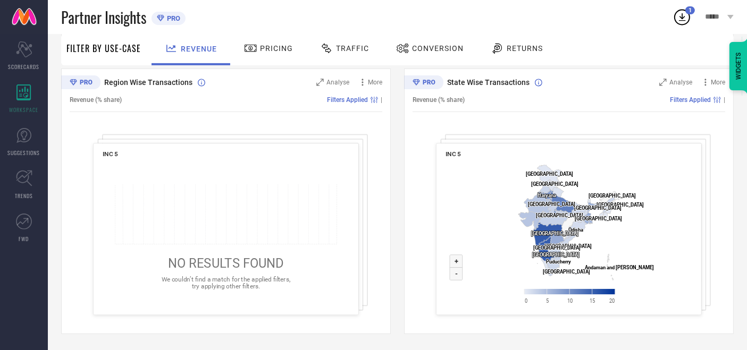
click at [353, 46] on span "Traffic" at bounding box center [352, 48] width 33 height 9
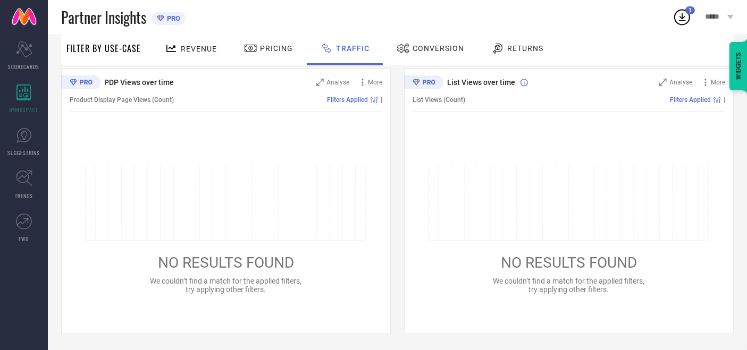
scroll to position [0, 0]
